Goal: Task Accomplishment & Management: Manage account settings

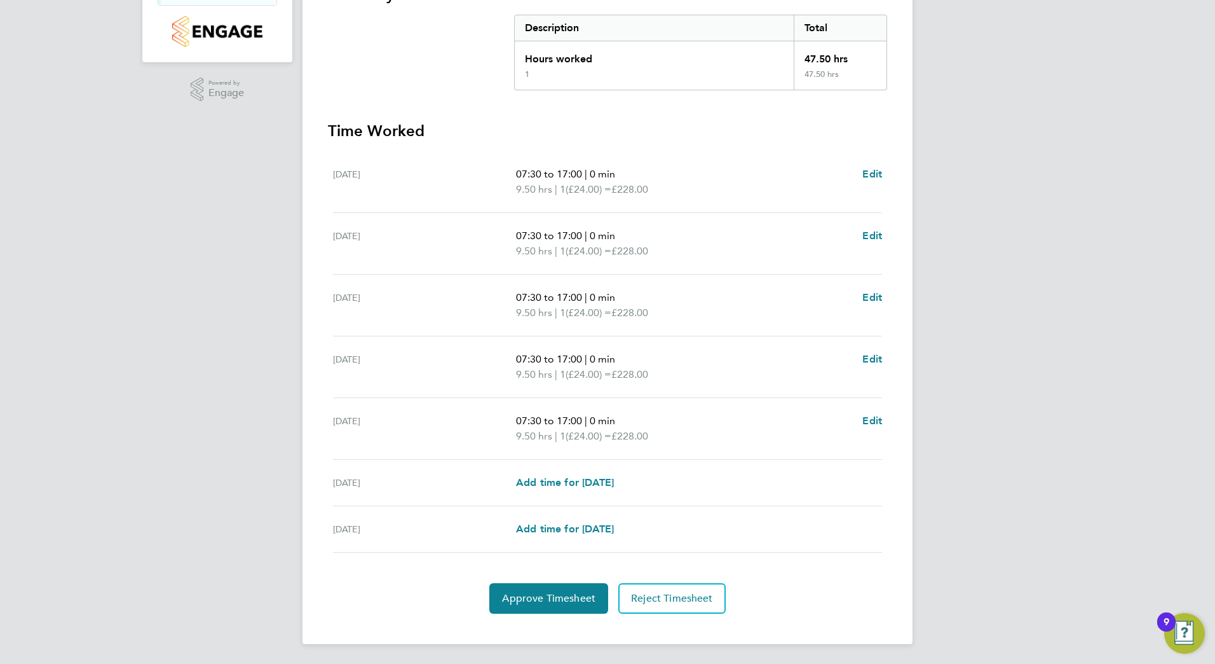
scroll to position [255, 0]
click at [555, 607] on button "Approve Timesheet" at bounding box center [548, 597] width 119 height 31
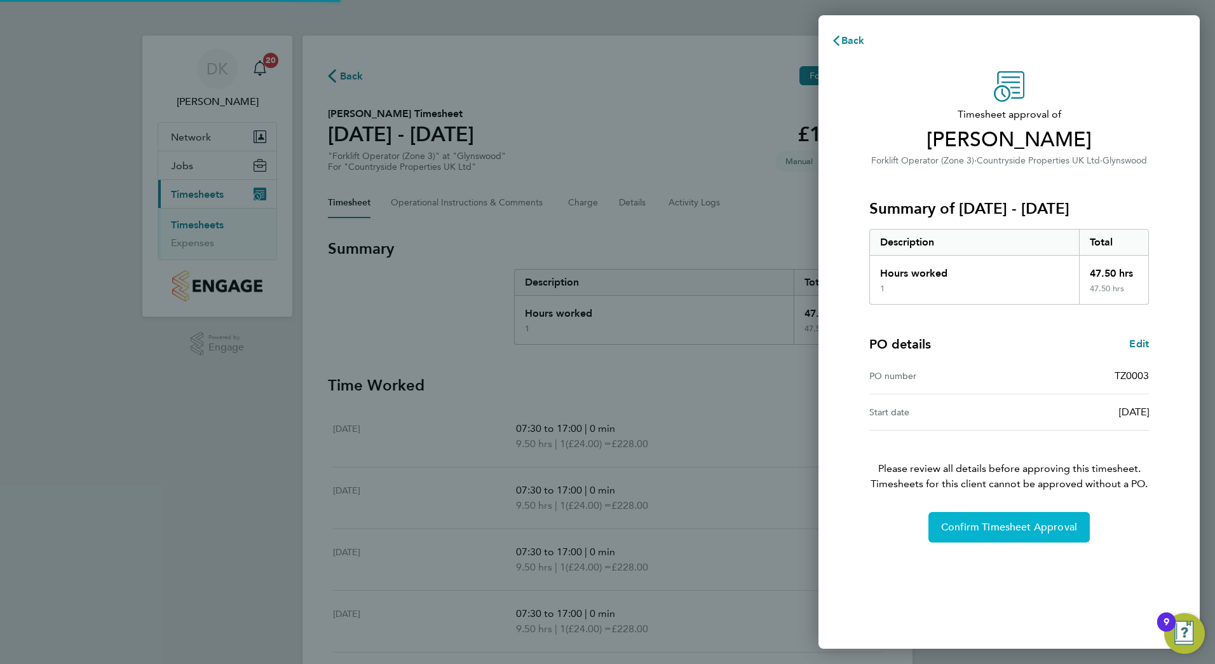
click at [1023, 521] on span "Confirm Timesheet Approval" at bounding box center [1009, 527] width 136 height 13
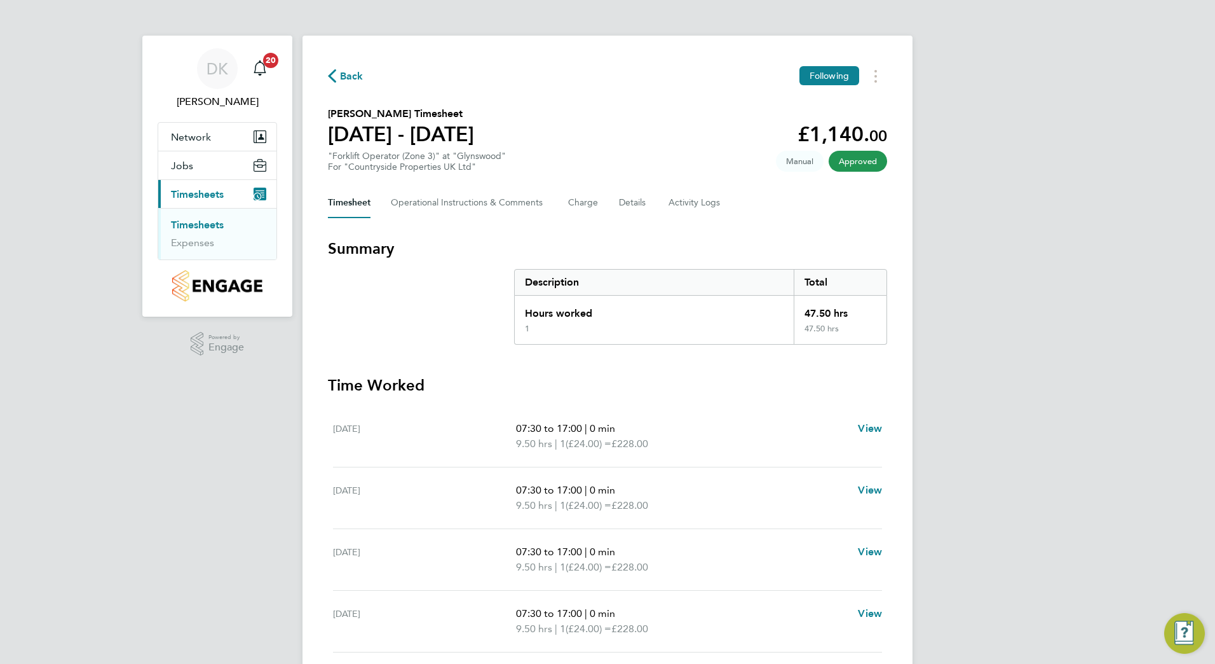
click at [198, 226] on link "Timesheets" at bounding box center [197, 225] width 53 height 12
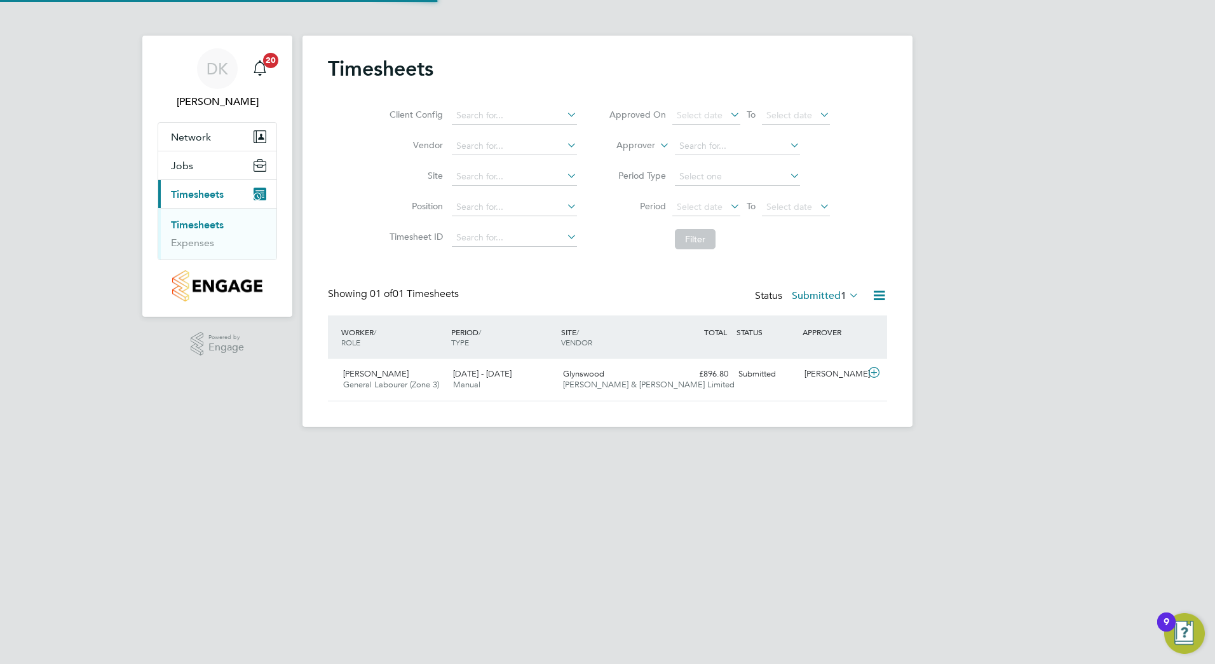
scroll to position [32, 111]
click at [569, 365] on div "Glynswood [PERSON_NAME] & [PERSON_NAME] Limited" at bounding box center [613, 380] width 110 height 32
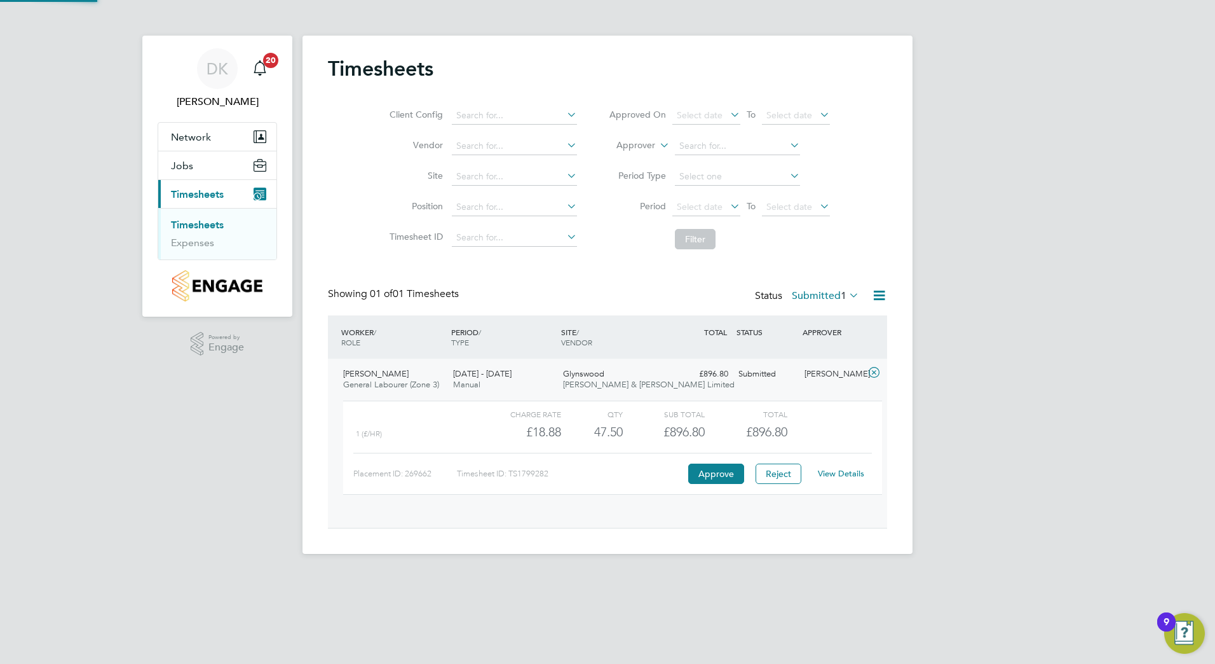
scroll to position [22, 124]
click at [704, 475] on button "Approve" at bounding box center [716, 473] width 56 height 20
